Goal: Task Accomplishment & Management: Manage account settings

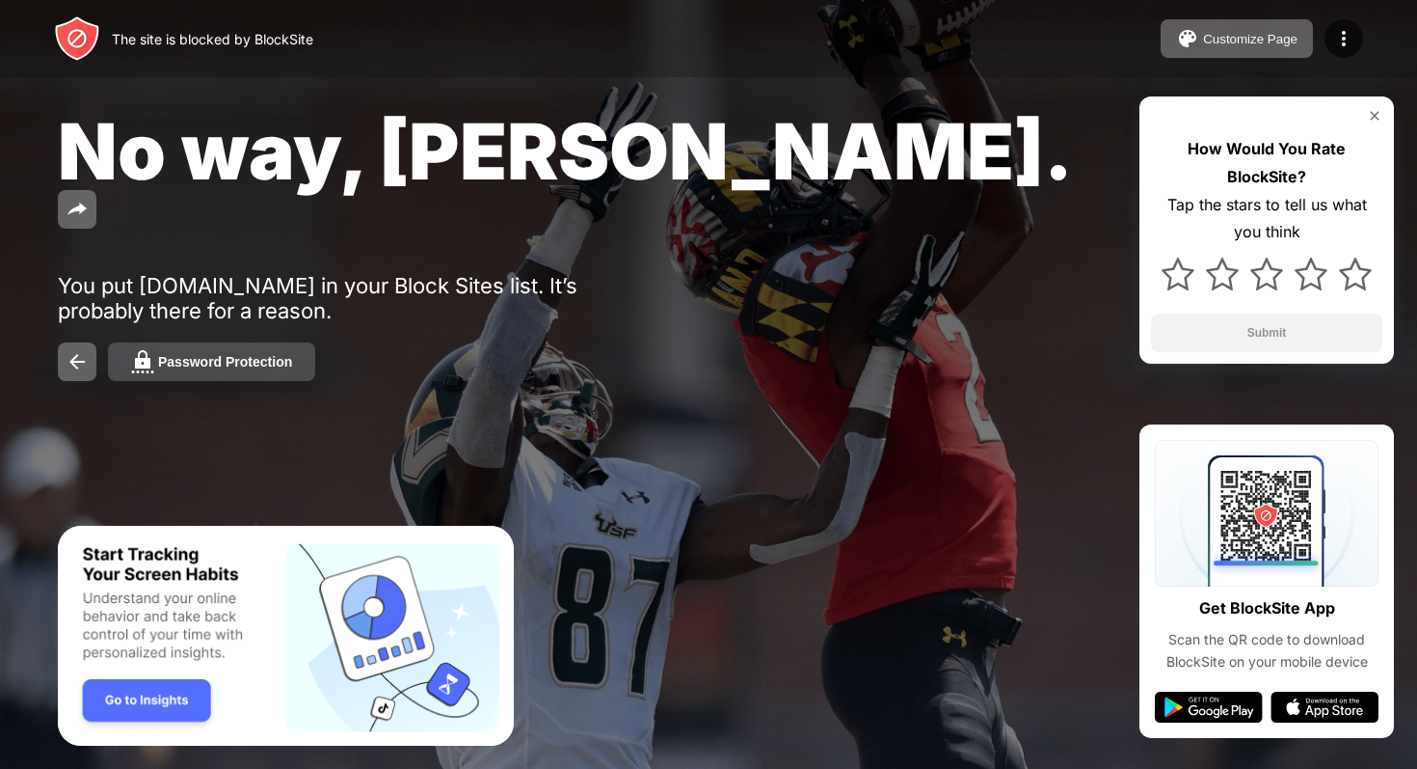
click at [198, 354] on div "Password Protection" at bounding box center [225, 361] width 134 height 15
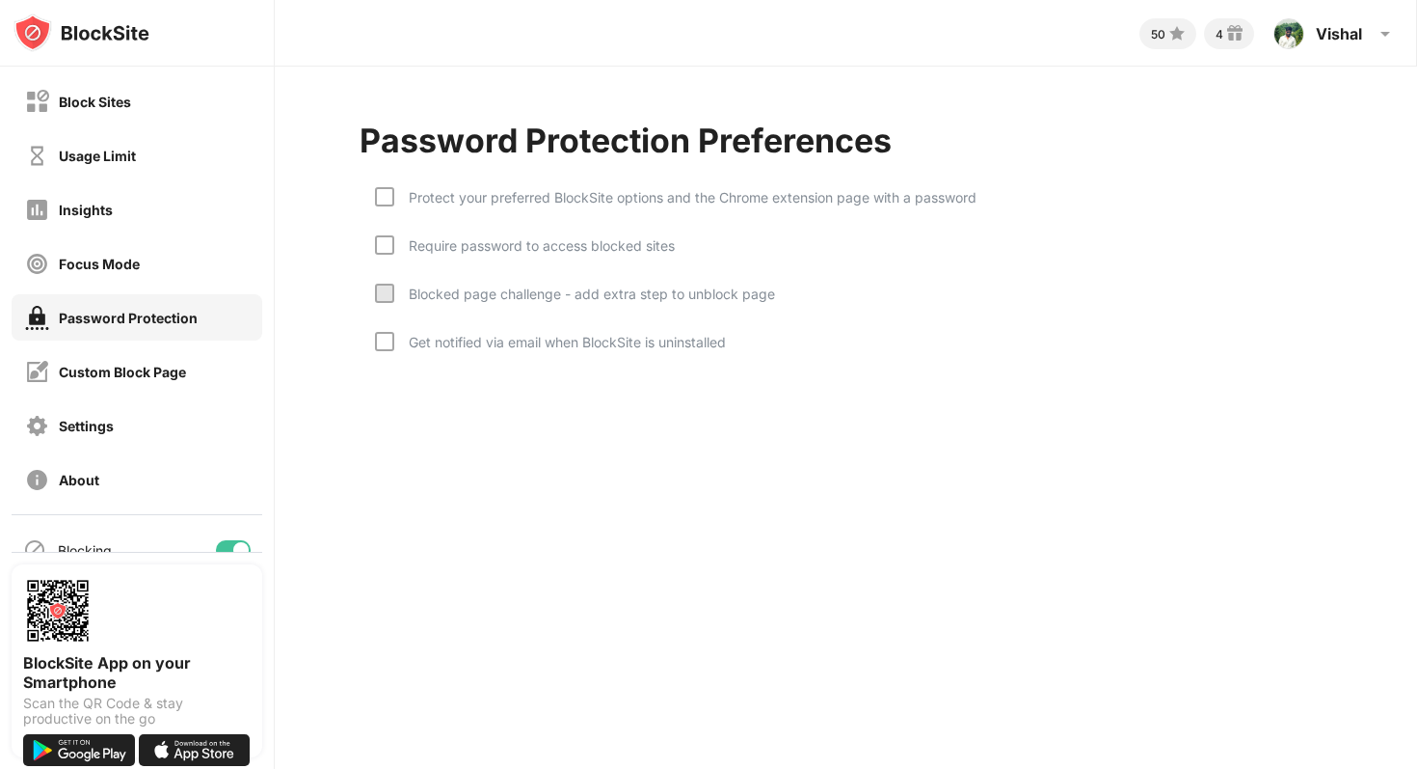
click at [381, 291] on div at bounding box center [384, 292] width 19 height 19
